Goal: Share content: Distribute website content to other platforms or users

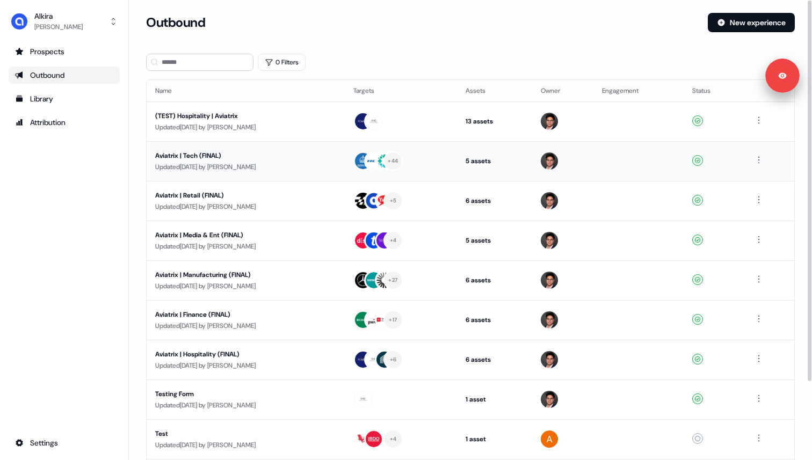
click at [275, 143] on td "Aviatrix | Tech (FINAL) Updated [DATE] by [PERSON_NAME]" at bounding box center [246, 161] width 198 height 40
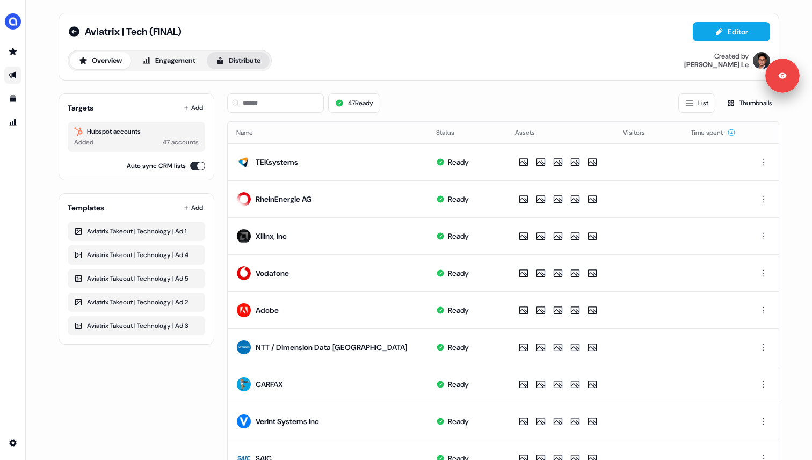
click at [255, 63] on button "Distribute" at bounding box center [238, 60] width 63 height 17
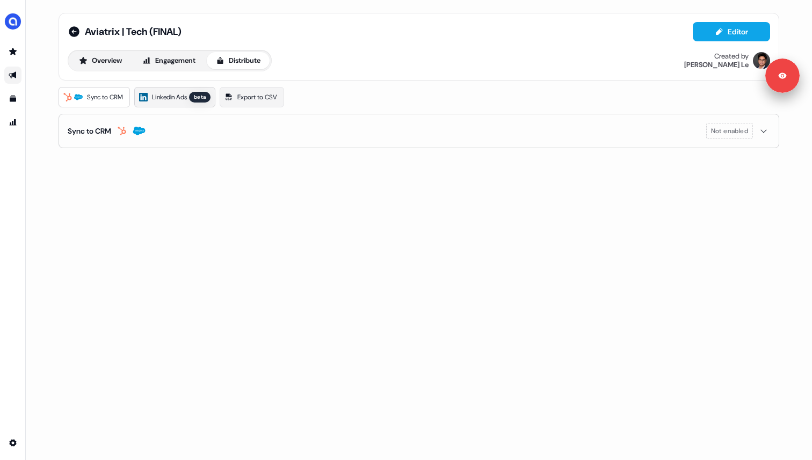
click at [187, 93] on span "LinkedIn Ads" at bounding box center [169, 97] width 35 height 11
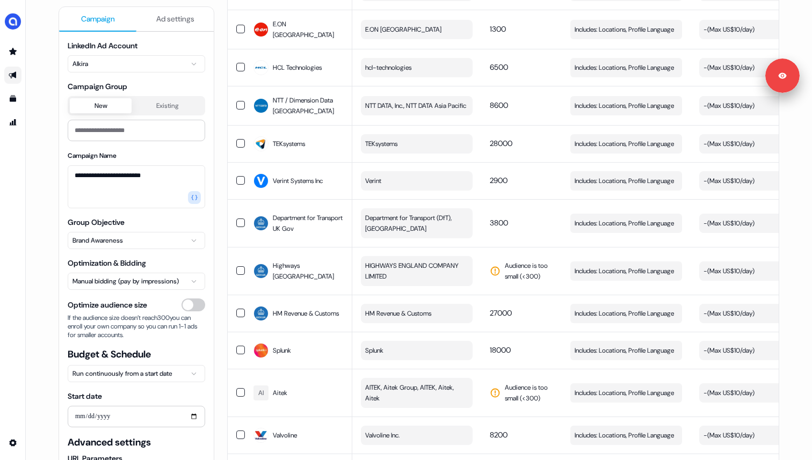
scroll to position [1574, 0]
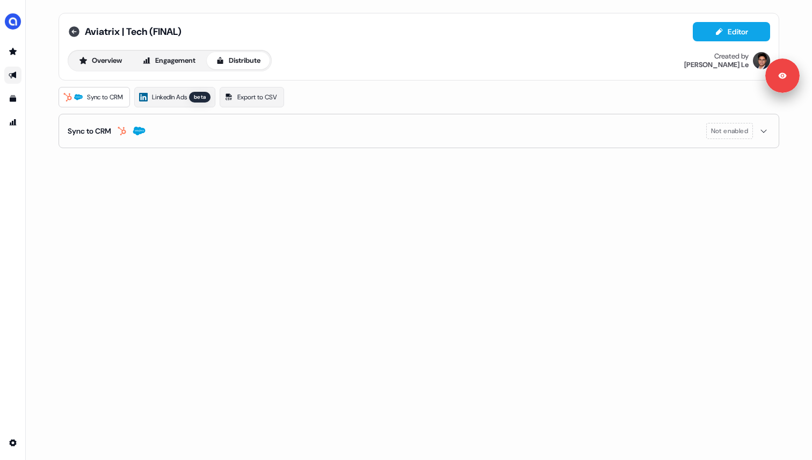
click at [78, 32] on icon at bounding box center [74, 31] width 11 height 11
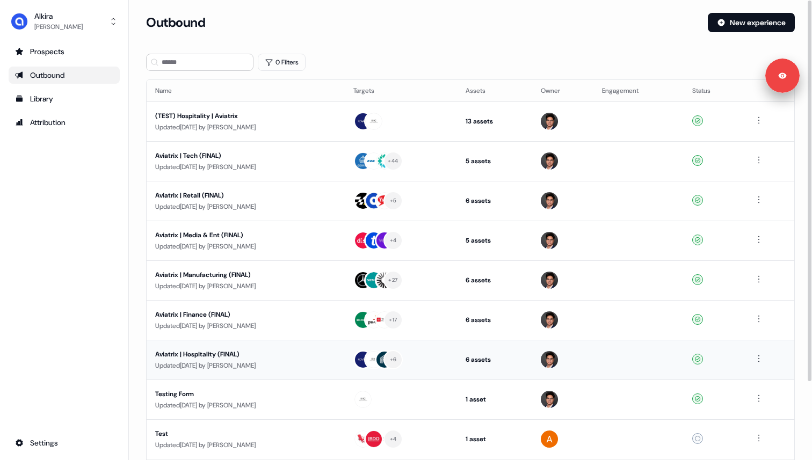
click at [259, 357] on div "Aviatrix | Hospitality (FINAL)" at bounding box center [245, 354] width 181 height 11
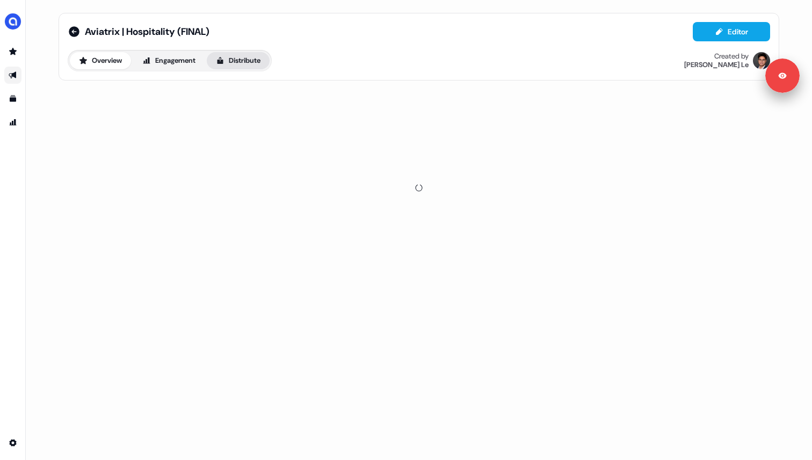
click at [243, 61] on button "Distribute" at bounding box center [238, 60] width 63 height 17
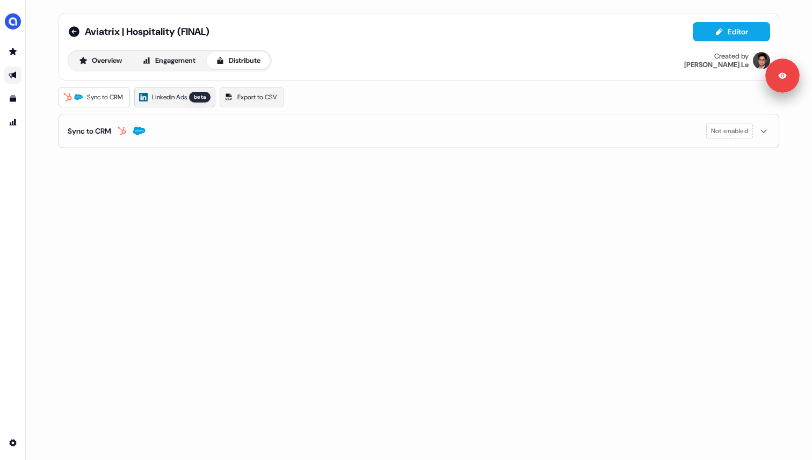
click at [201, 98] on div "beta" at bounding box center [199, 97] width 21 height 11
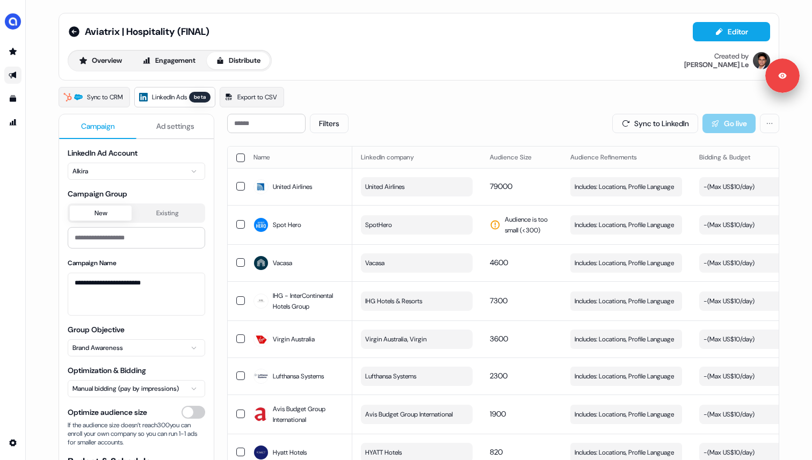
scroll to position [107, 0]
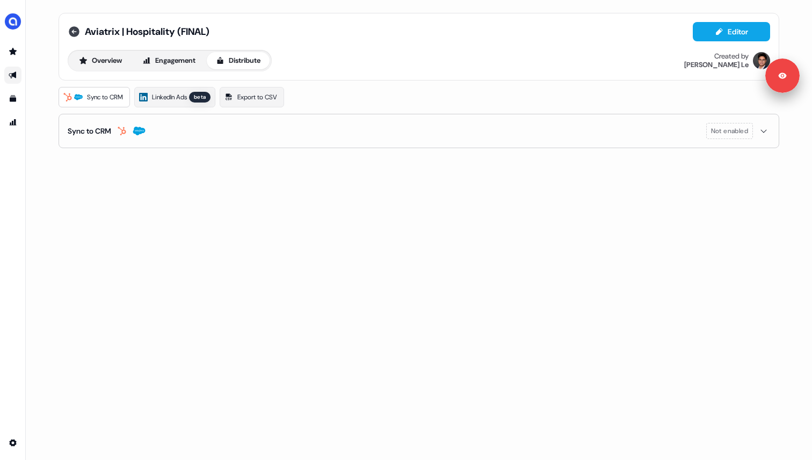
click at [75, 32] on icon at bounding box center [74, 31] width 13 height 13
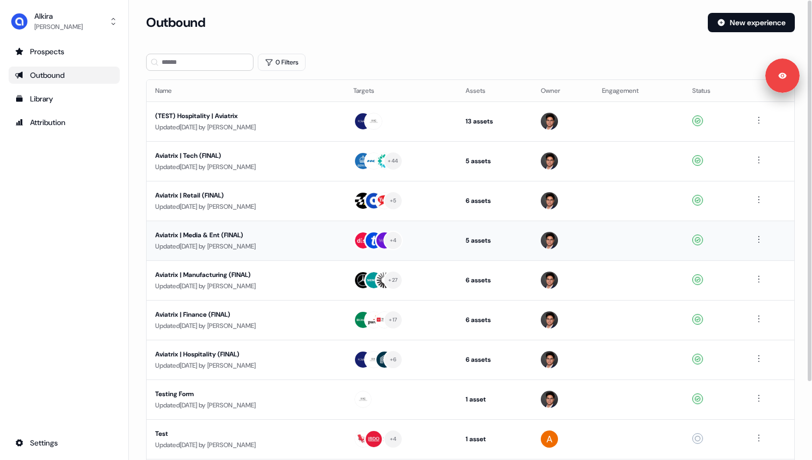
click at [214, 244] on div "Updated [DATE] by [PERSON_NAME]" at bounding box center [245, 246] width 181 height 11
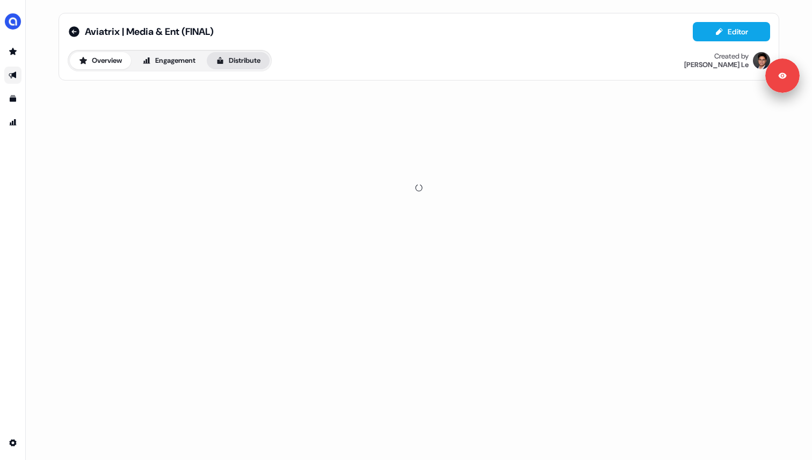
click at [239, 57] on button "Distribute" at bounding box center [238, 60] width 63 height 17
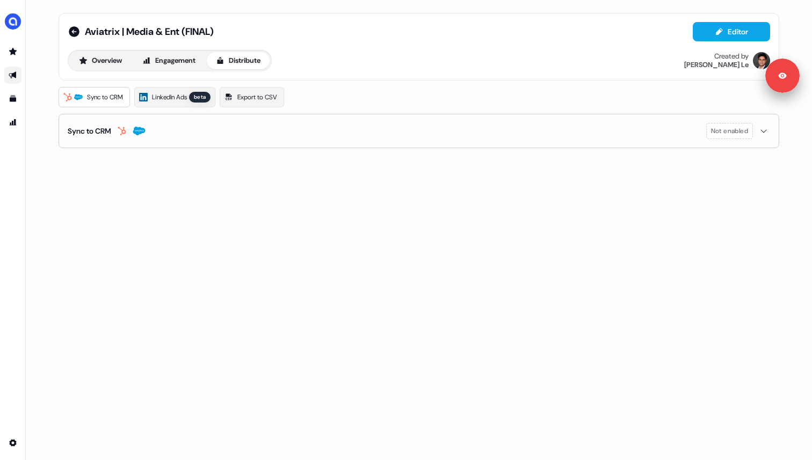
click at [222, 125] on button "Sync to CRM Not enabled" at bounding box center [419, 130] width 703 height 33
click at [198, 94] on div "beta" at bounding box center [199, 97] width 21 height 11
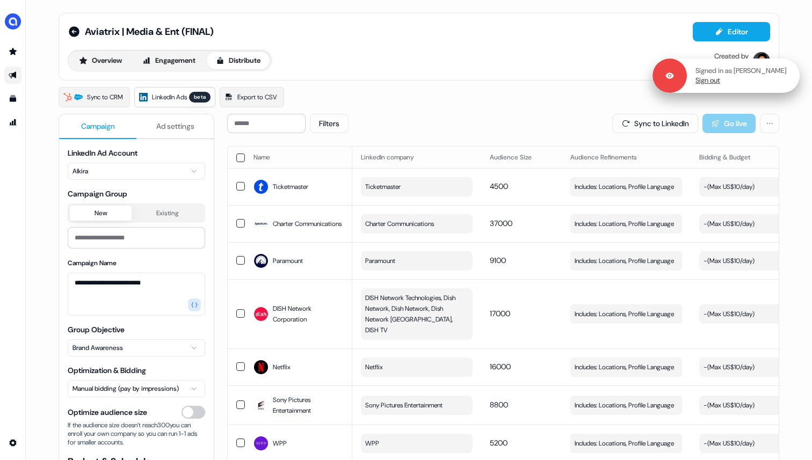
click at [715, 80] on link "Sign out" at bounding box center [708, 81] width 25 height 10
